Goal: Find specific page/section: Find specific page/section

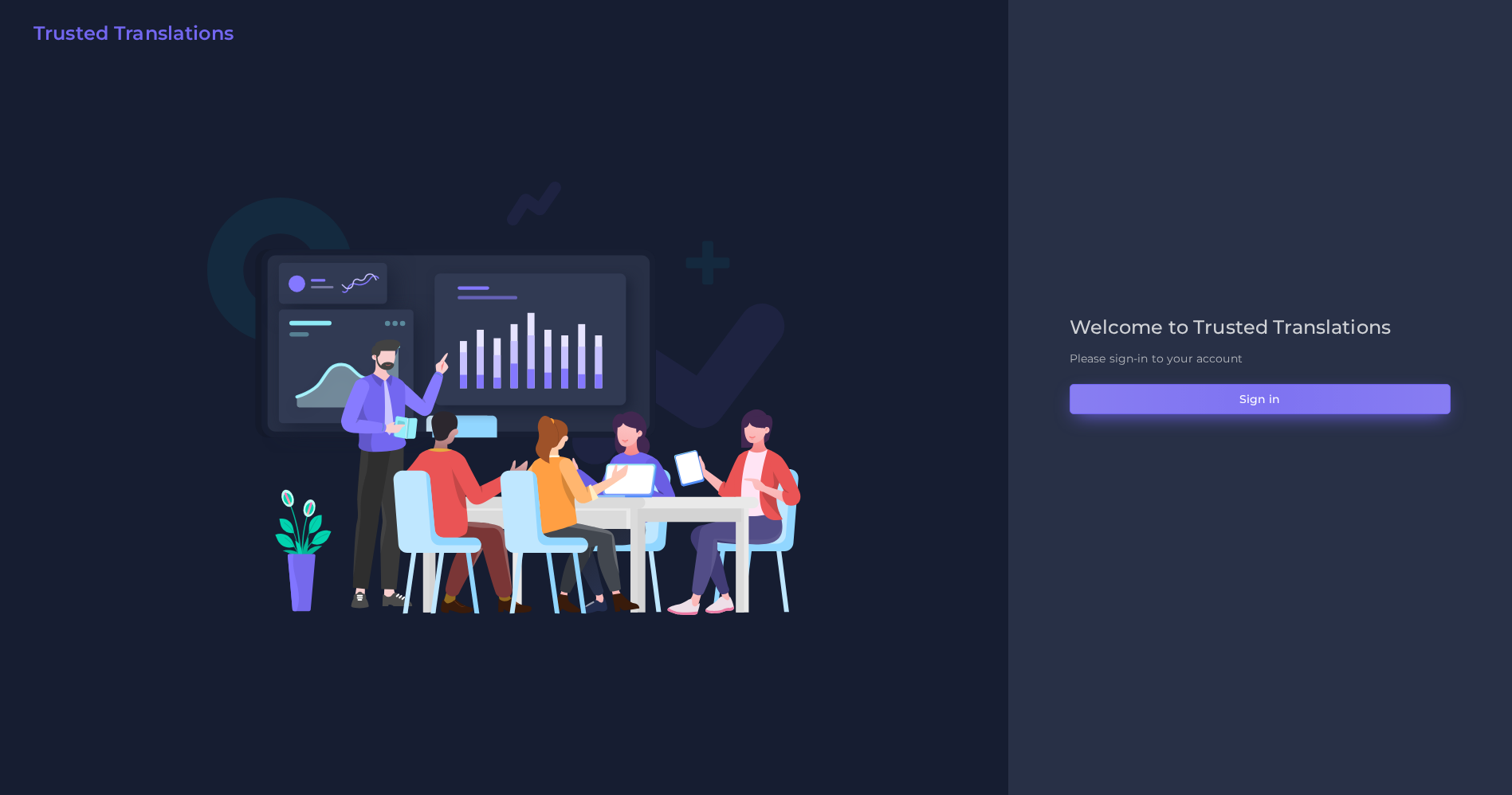
click at [1268, 399] on button "Sign in" at bounding box center [1260, 398] width 381 height 30
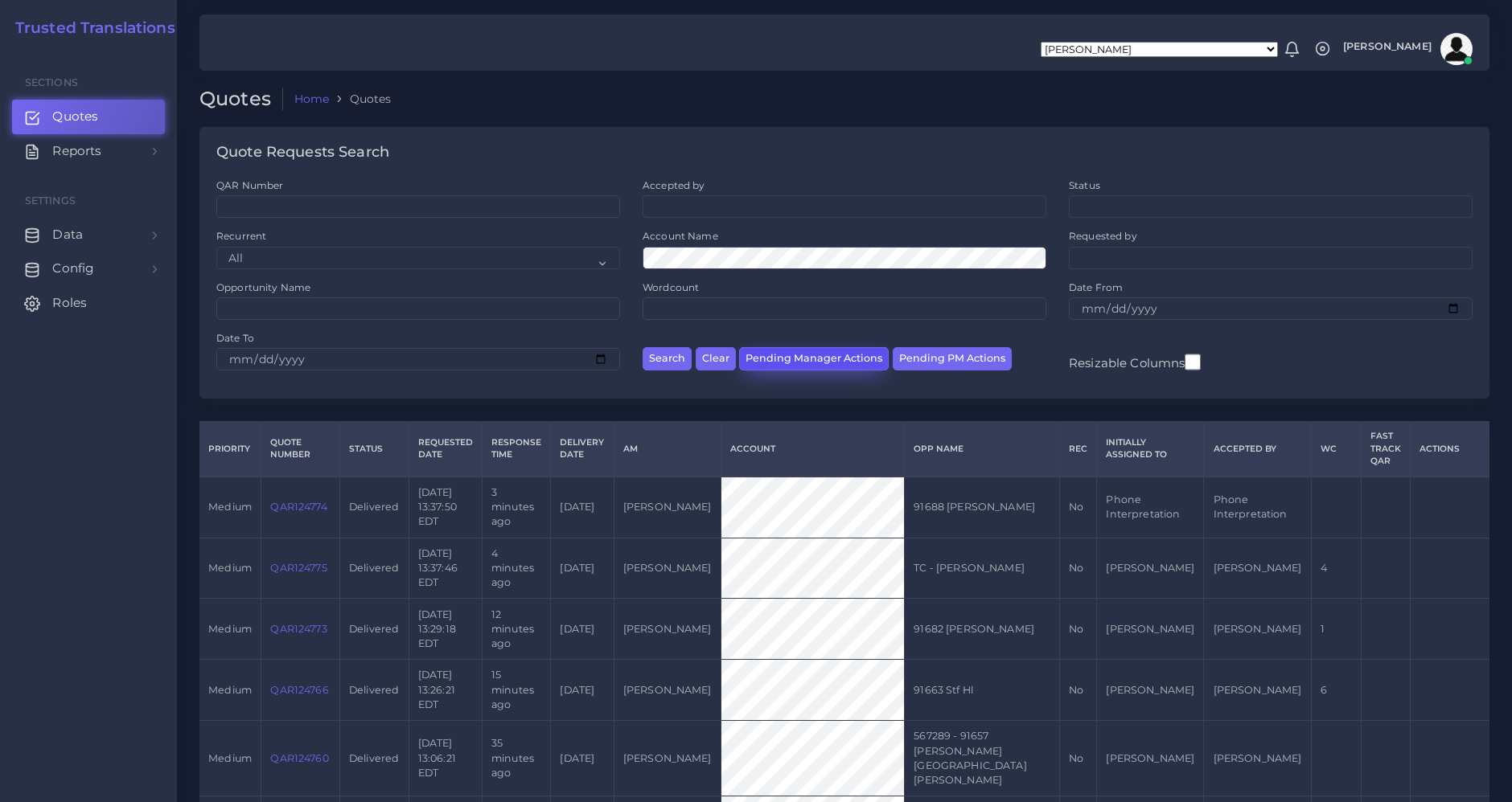
click at [820, 359] on button "Pending Manager Actions" at bounding box center [814, 358] width 150 height 23
select select "awaiting_manager_initial_review"
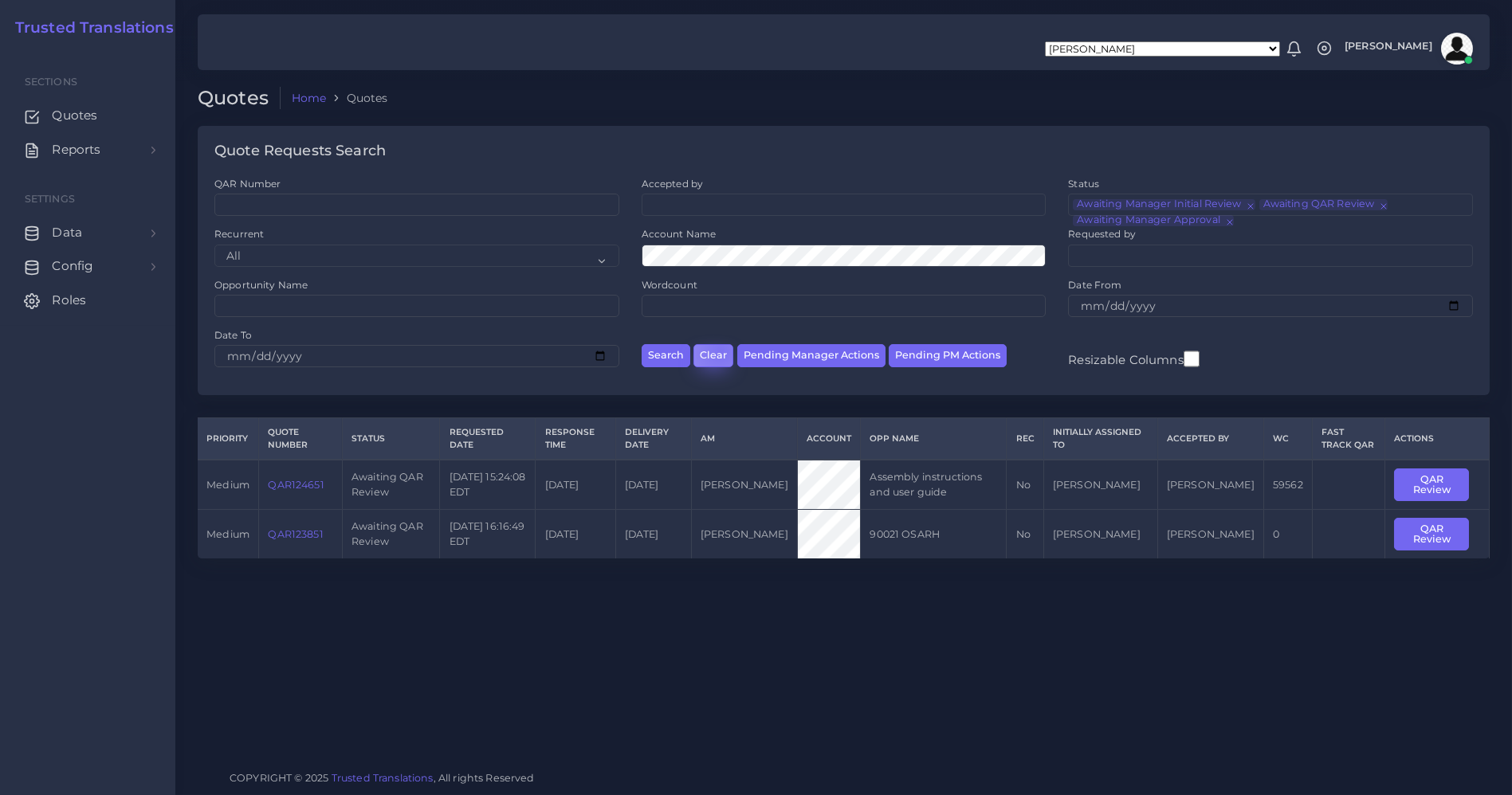
click at [719, 353] on button "Clear" at bounding box center [713, 355] width 40 height 23
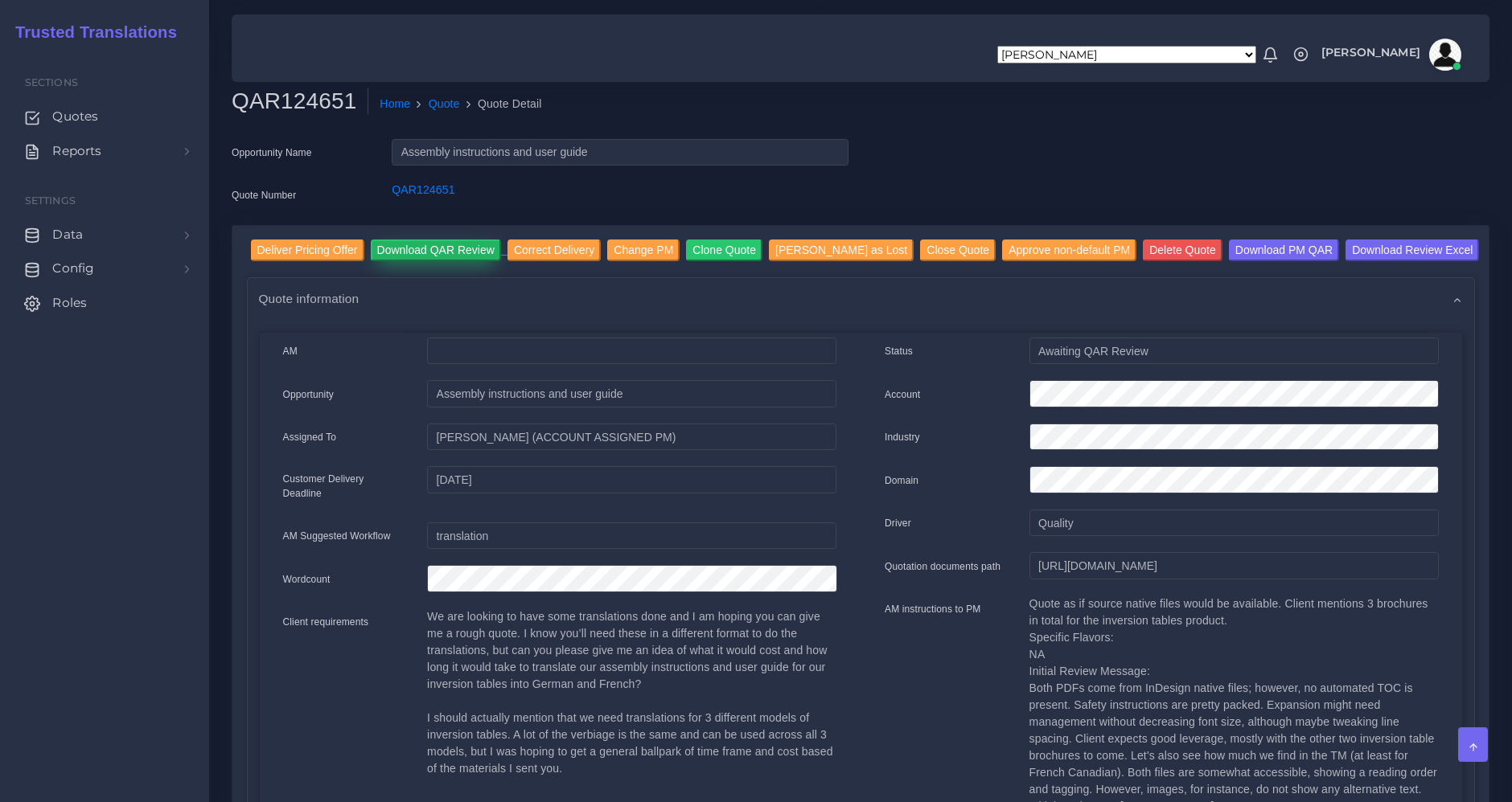
click at [425, 245] on input "Download QAR Review" at bounding box center [435, 249] width 130 height 21
click at [1229, 248] on input "Download PM QAR" at bounding box center [1284, 249] width 110 height 21
drag, startPoint x: 1040, startPoint y: 572, endPoint x: 1470, endPoint y: 564, distance: 430.1
click at [1470, 564] on div "AM Opportunity Qty" at bounding box center [860, 784] width 1228 height 919
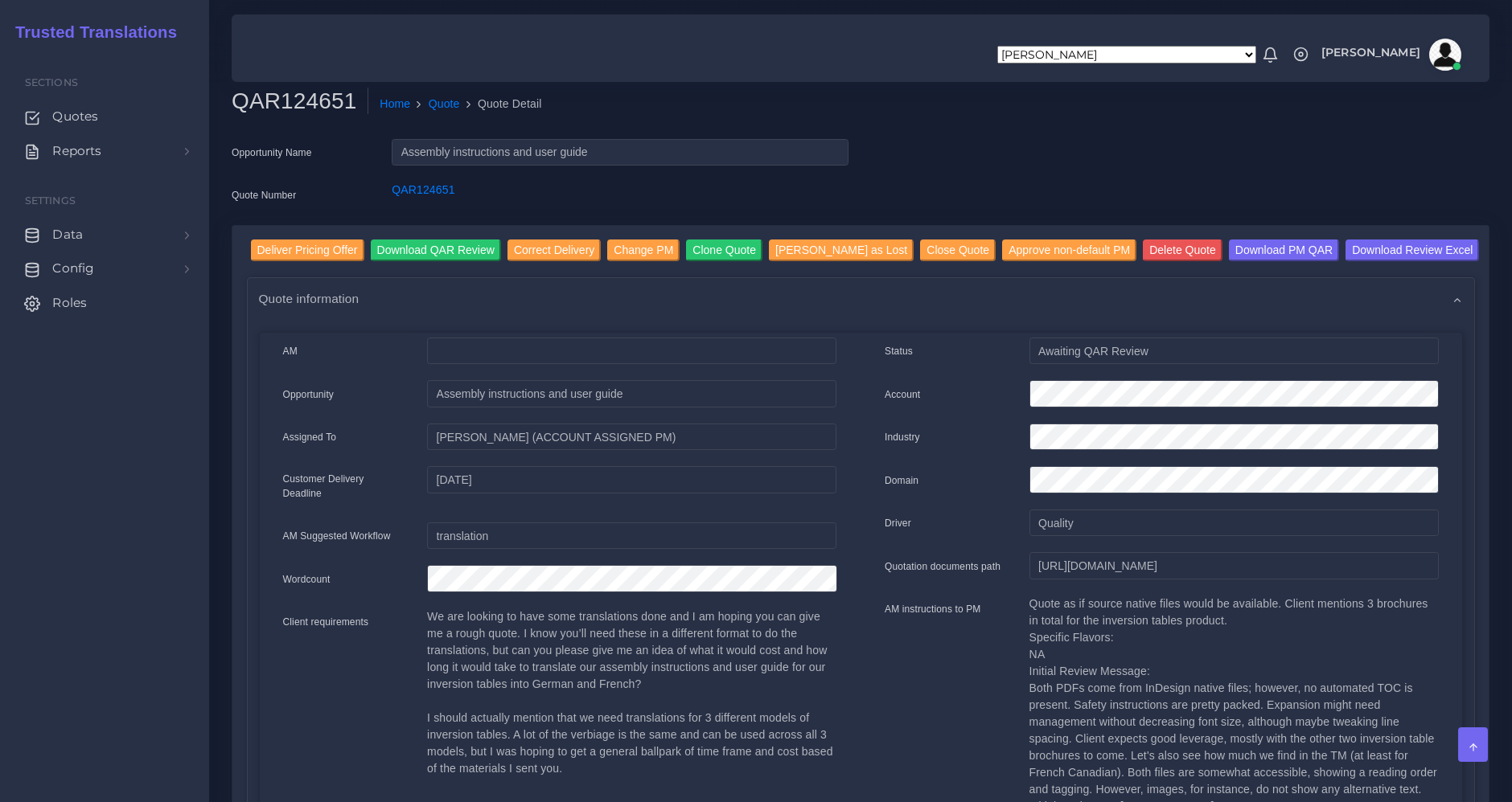
scroll to position [0, 0]
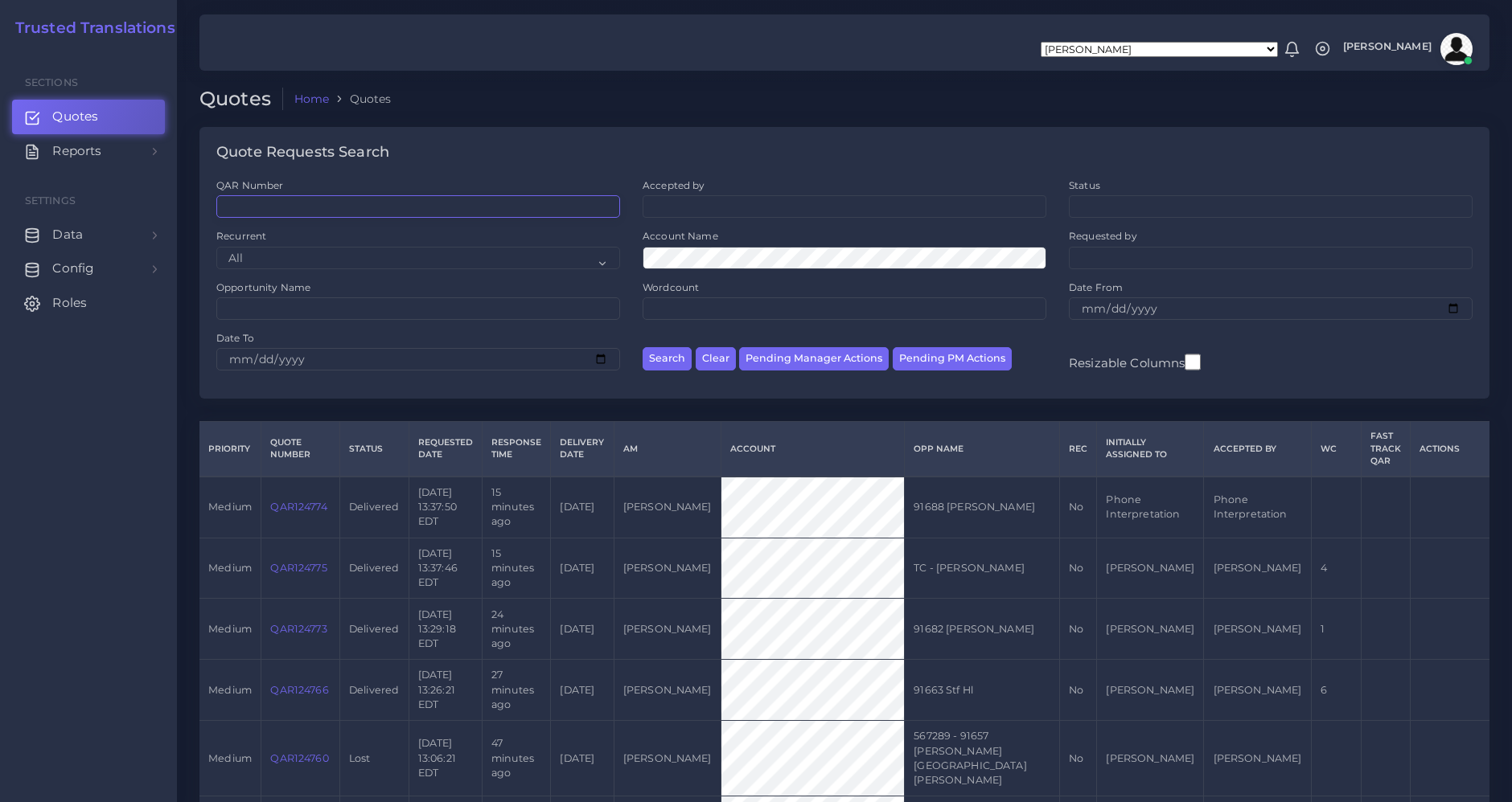
click at [313, 209] on input "QAR Number" at bounding box center [418, 206] width 404 height 22
paste input "QAR124651-001"
type input "QAR124651-001"
click at [677, 357] on button "Search" at bounding box center [666, 358] width 49 height 23
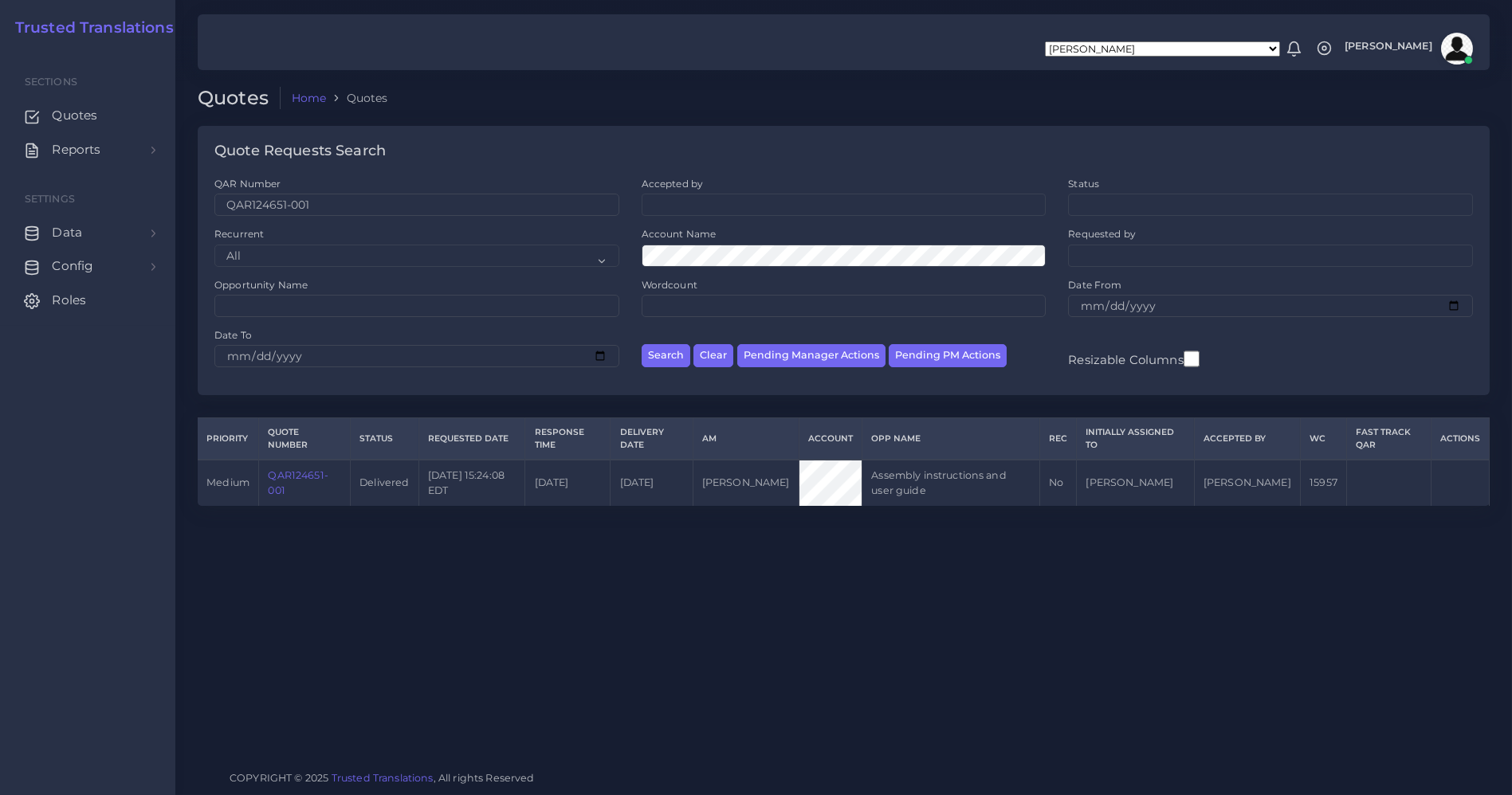
click at [280, 476] on link "QAR124651-001" at bounding box center [297, 483] width 60 height 27
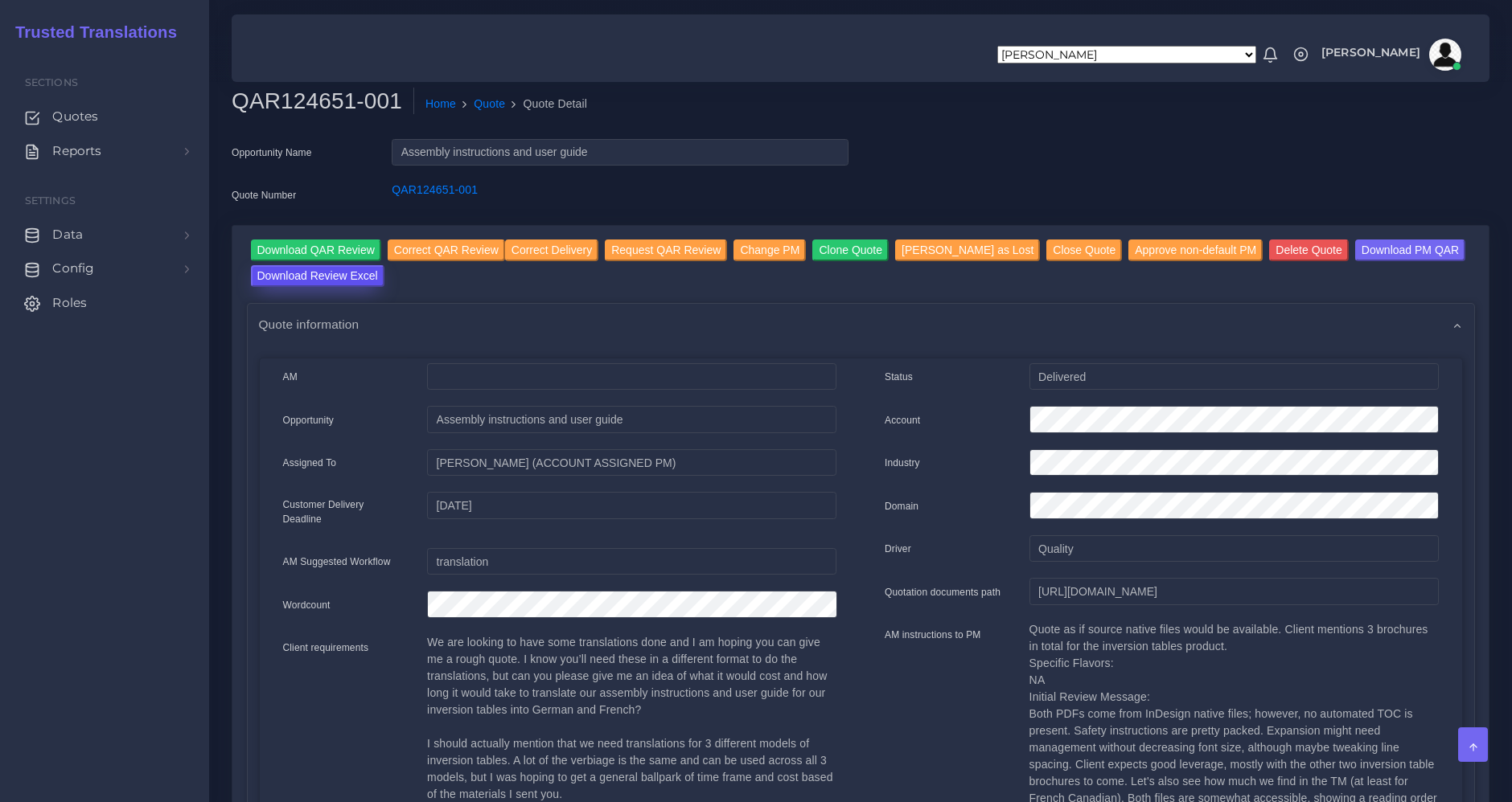
click at [337, 272] on input "Download Review Excel" at bounding box center [318, 275] width 133 height 21
drag, startPoint x: 1037, startPoint y: 593, endPoint x: 1524, endPoint y: 601, distance: 487.1
click at [1511, 601] on html "[PERSON_NAME] [PERSON_NAME] [PERSON_NAME] [PERSON_NAME] PM [PERSON_NAME] [PERSO…" at bounding box center [756, 401] width 1512 height 802
